Goal: Information Seeking & Learning: Check status

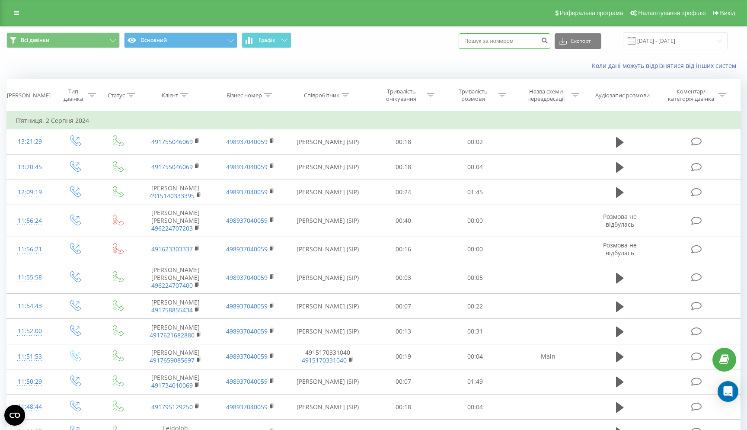
click at [495, 49] on input at bounding box center [505, 41] width 92 height 16
paste input "773539119"
type input "773539119"
